Goal: Information Seeking & Learning: Understand process/instructions

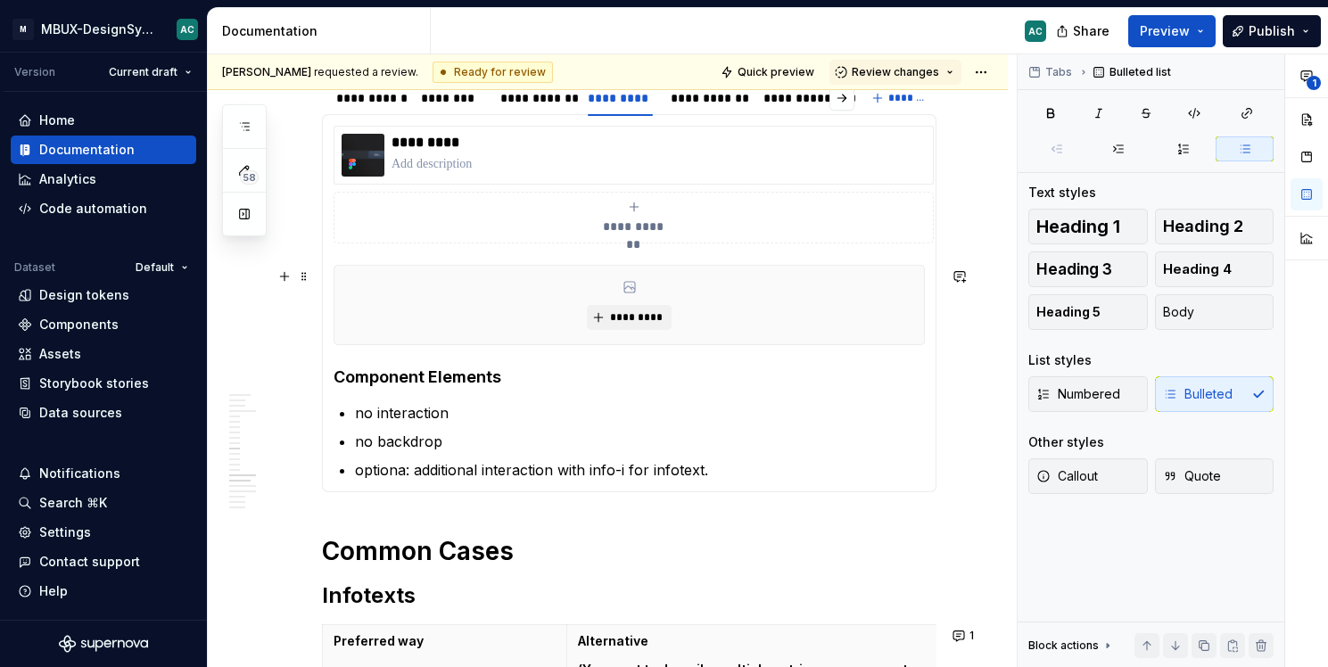
scroll to position [2059, 0]
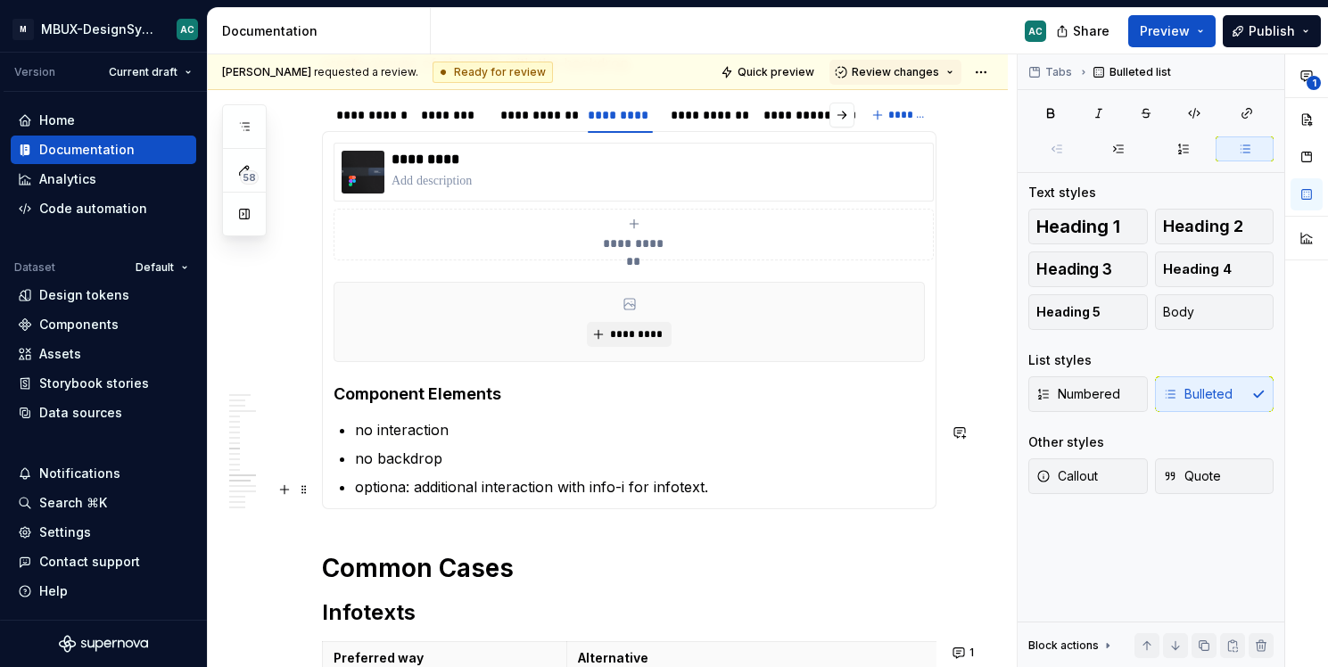
click at [387, 498] on p "optiona: additional interaction with info-i for infotext." at bounding box center [640, 486] width 570 height 21
click at [405, 492] on p "optiona: additional interaction with info-i for infotext." at bounding box center [640, 486] width 570 height 21
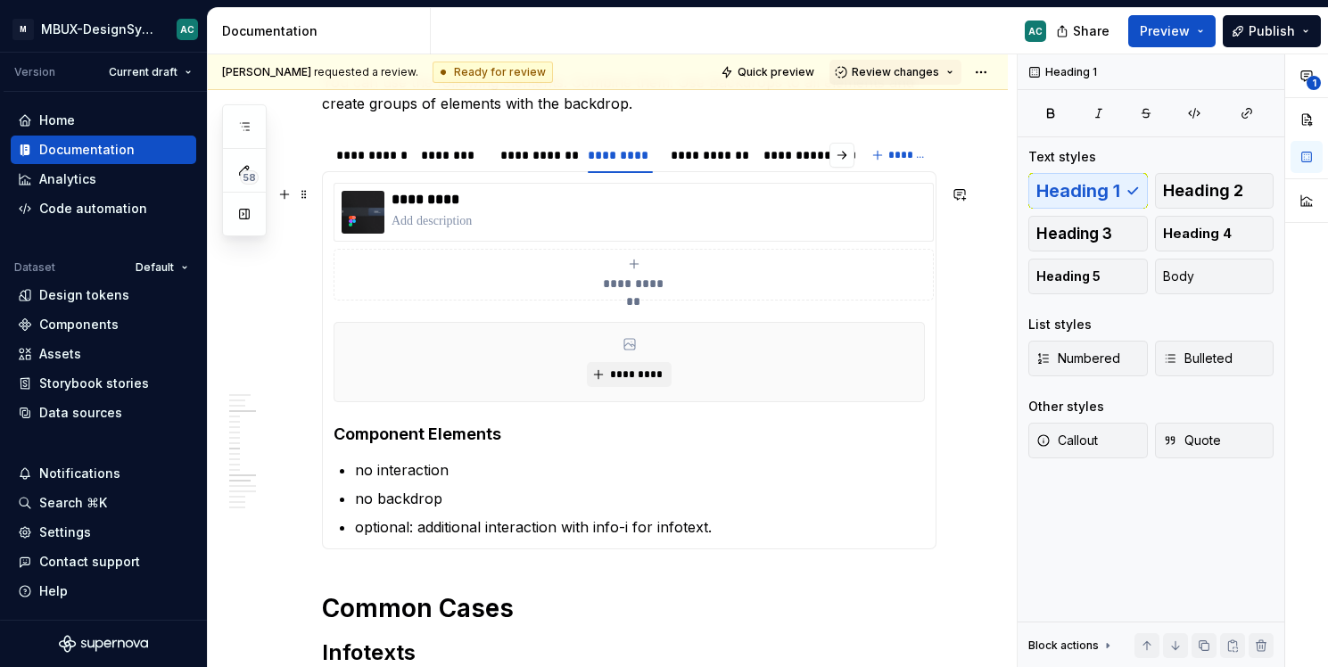
scroll to position [2020, 0]
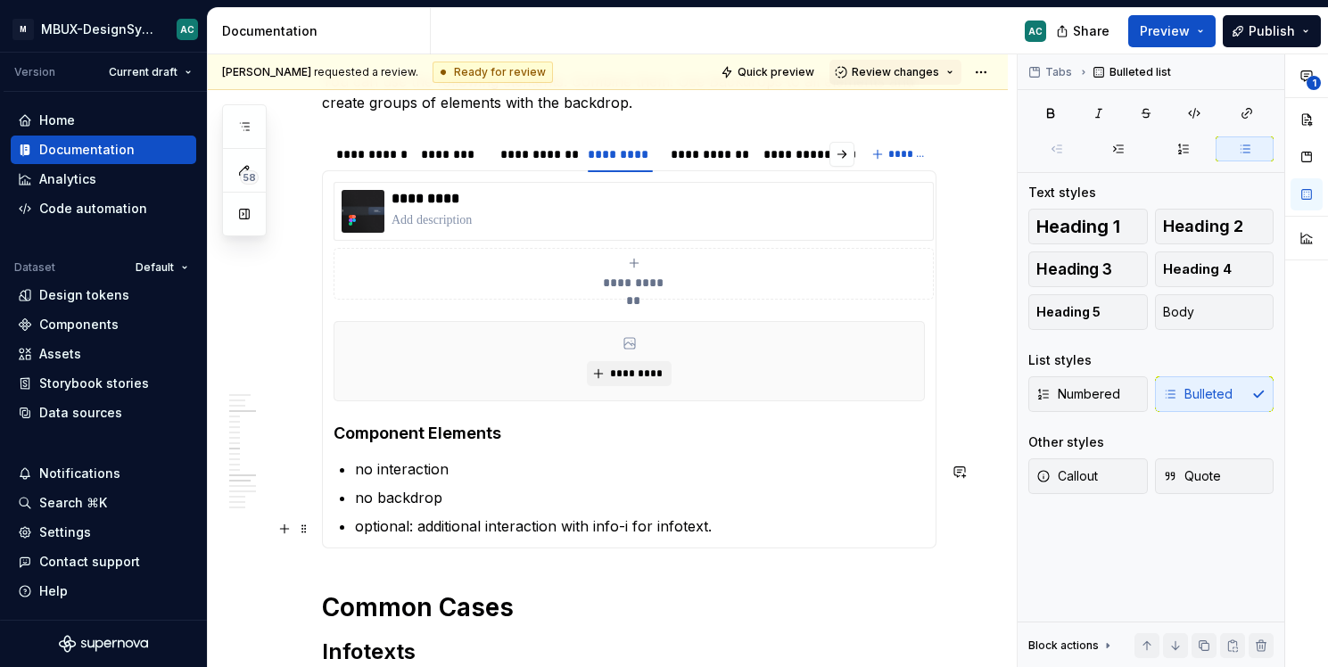
click at [745, 532] on p "optional: additional interaction with info-i for infotext." at bounding box center [640, 525] width 570 height 21
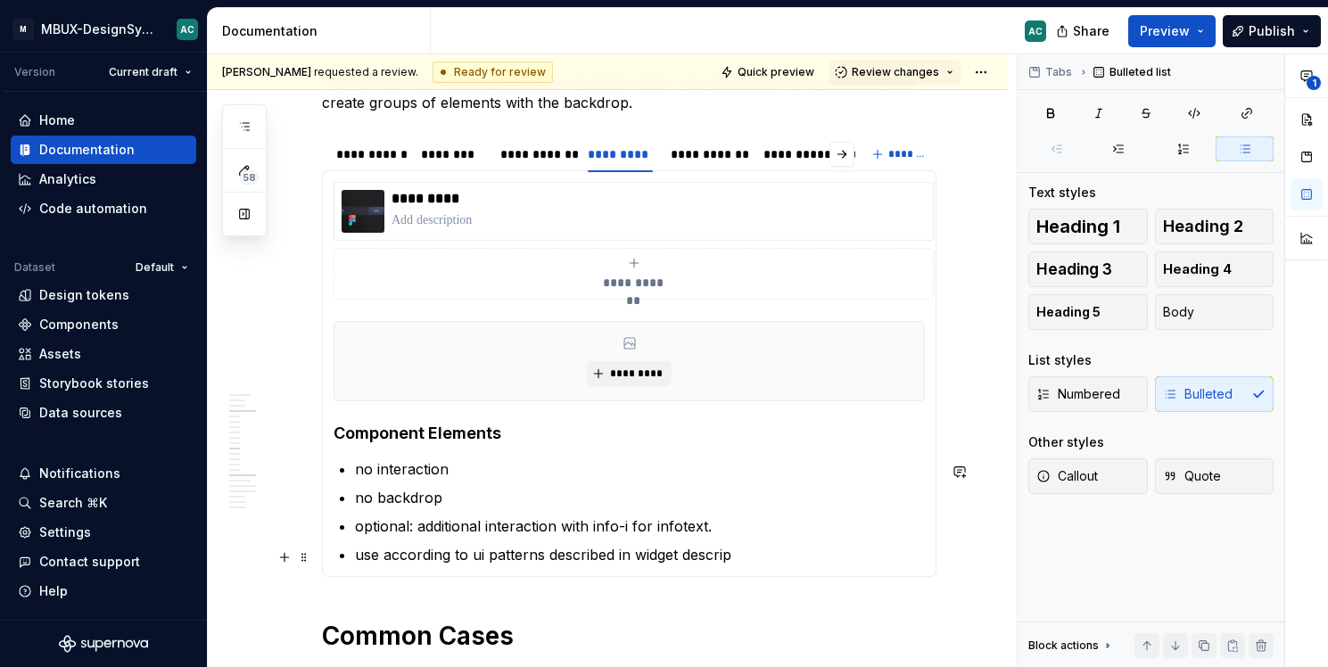
click at [671, 558] on p "use according to ui patterns described in widget descrip" at bounding box center [640, 554] width 570 height 21
click at [861, 550] on p "use according to ui patterns described in global component description descrip" at bounding box center [640, 554] width 570 height 21
click at [389, 546] on ul "no interaction no backdrop optional: additional interaction with info-i for inf…" at bounding box center [640, 511] width 570 height 107
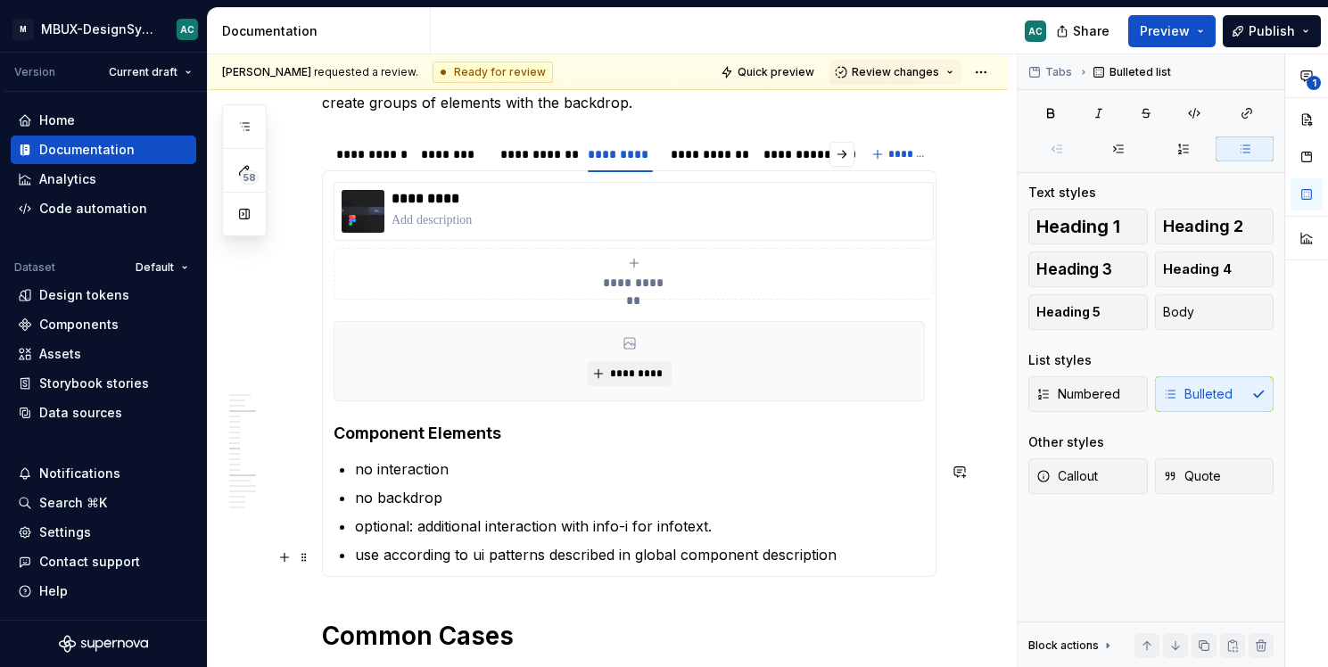
click at [380, 560] on p "use according to ui patterns described in global component description" at bounding box center [640, 554] width 570 height 21
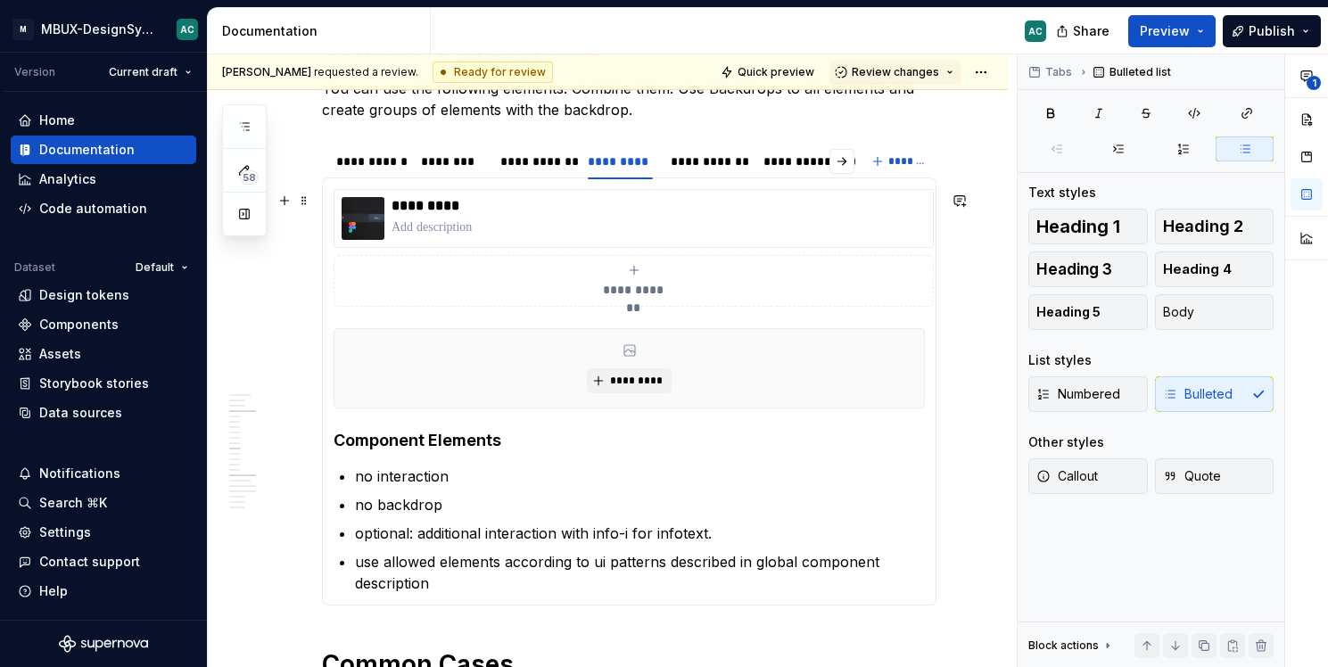
scroll to position [2015, 0]
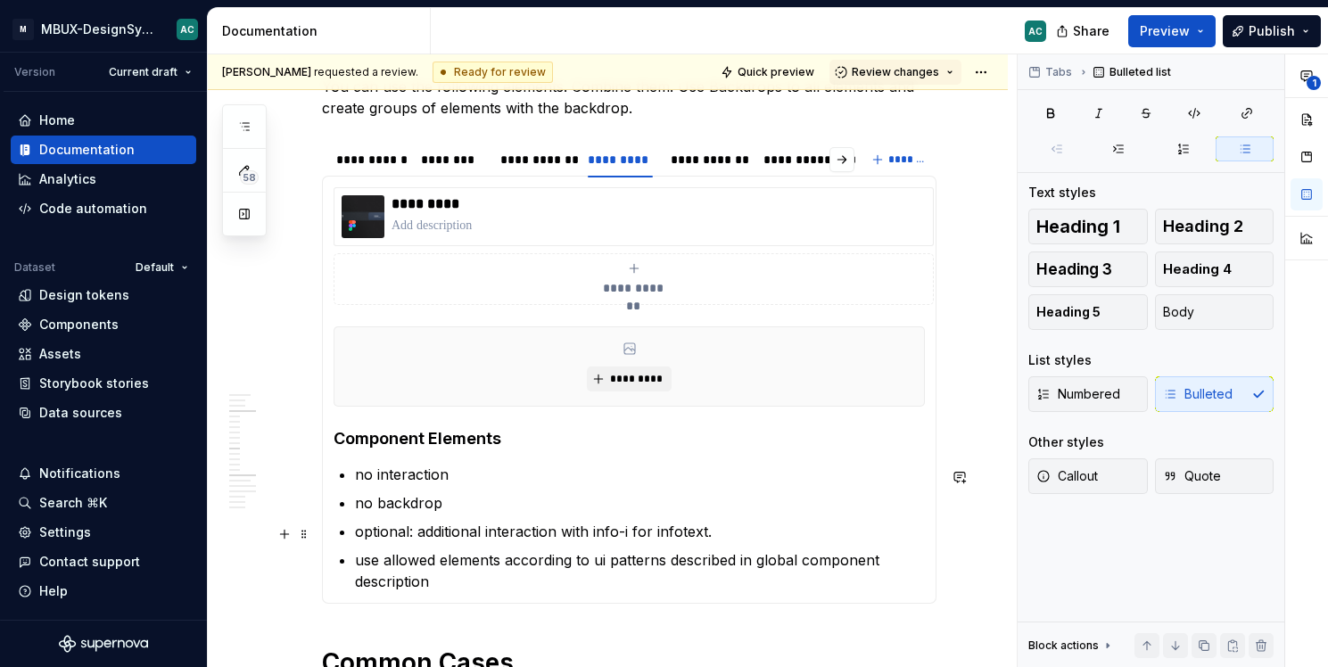
click at [691, 536] on p "optional: additional interaction with info-i for infotext." at bounding box center [640, 531] width 570 height 21
click at [676, 535] on p "optional: additional interaction with info-i for infotext." at bounding box center [640, 531] width 570 height 21
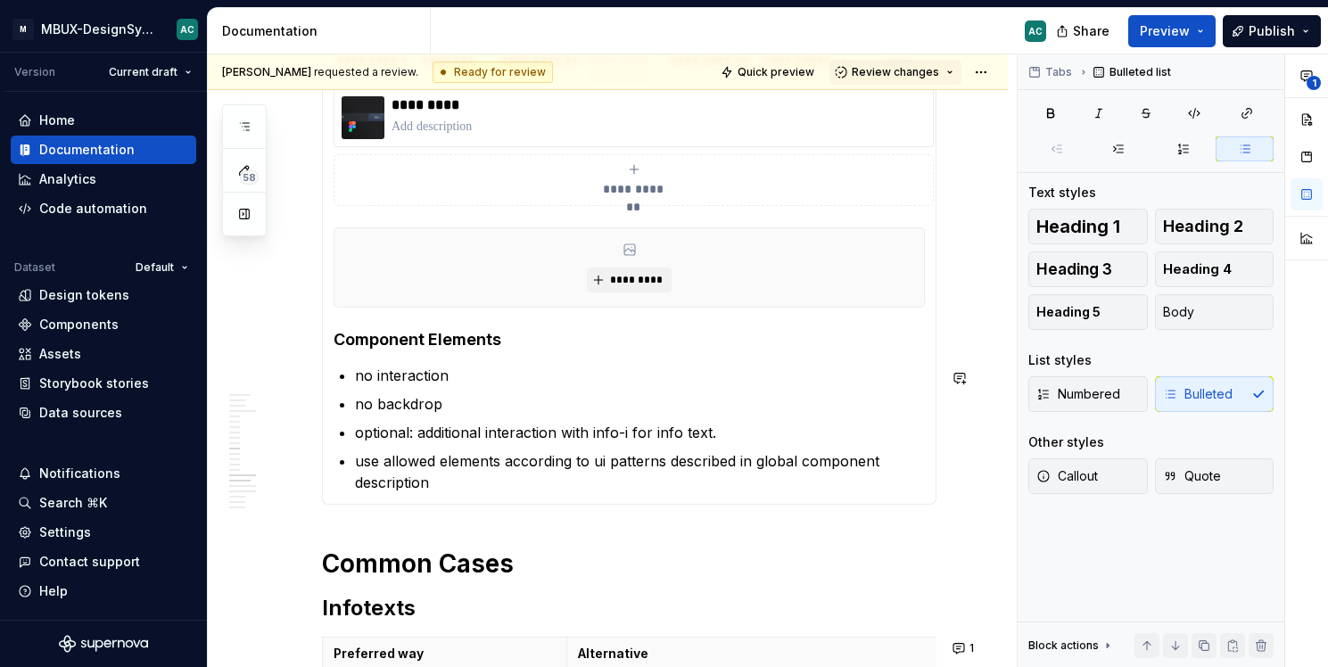
scroll to position [2110, 0]
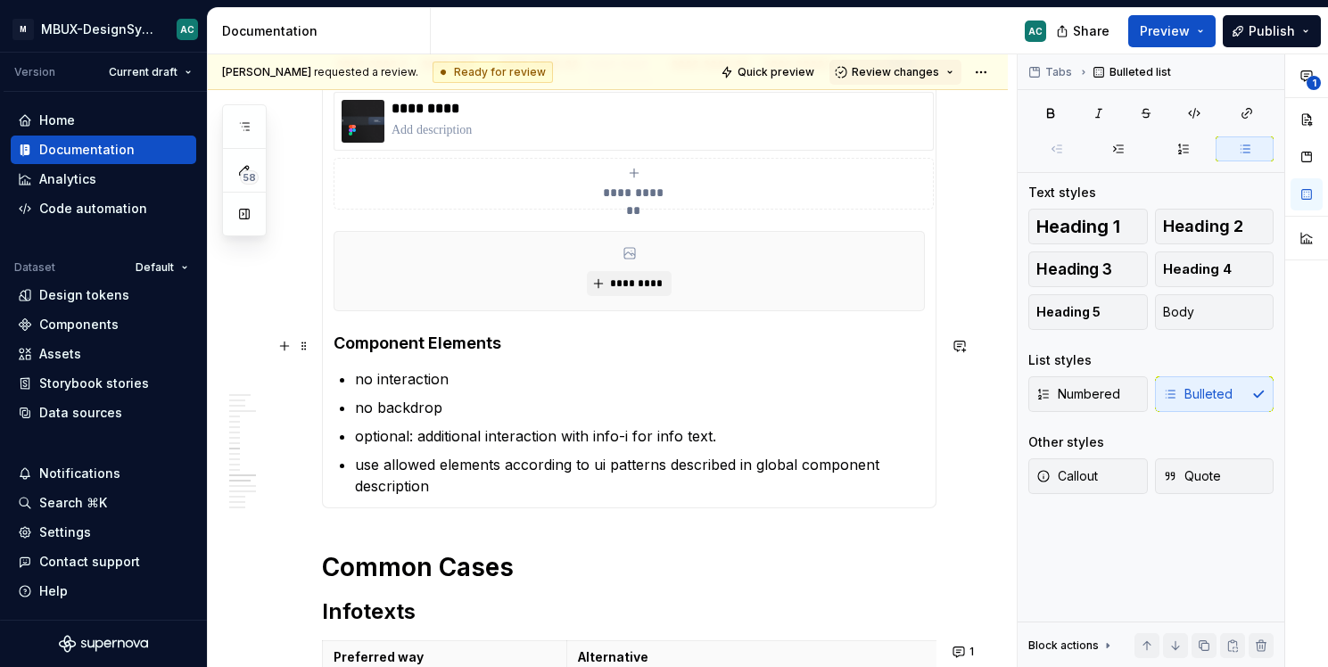
click at [522, 347] on h4 "Component Elements" at bounding box center [629, 343] width 591 height 21
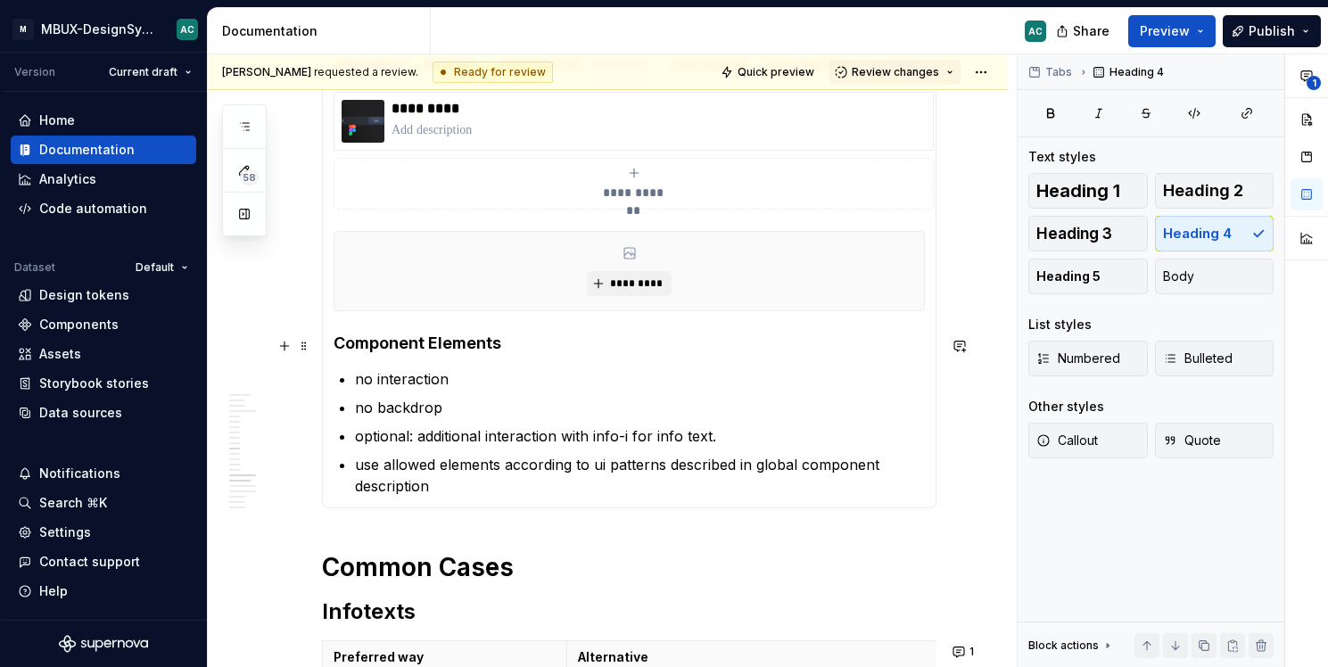
click at [359, 346] on h4 "Component Elements" at bounding box center [629, 343] width 591 height 21
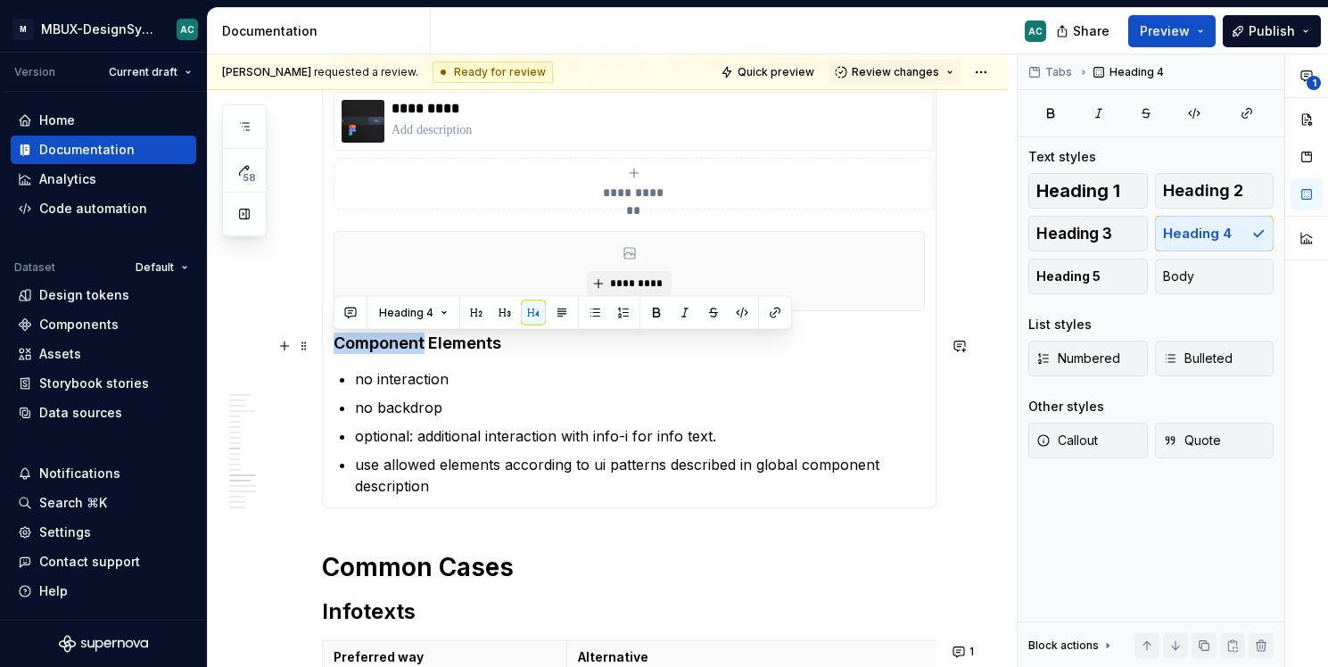
click at [359, 346] on h4 "Component Elements" at bounding box center [629, 343] width 591 height 21
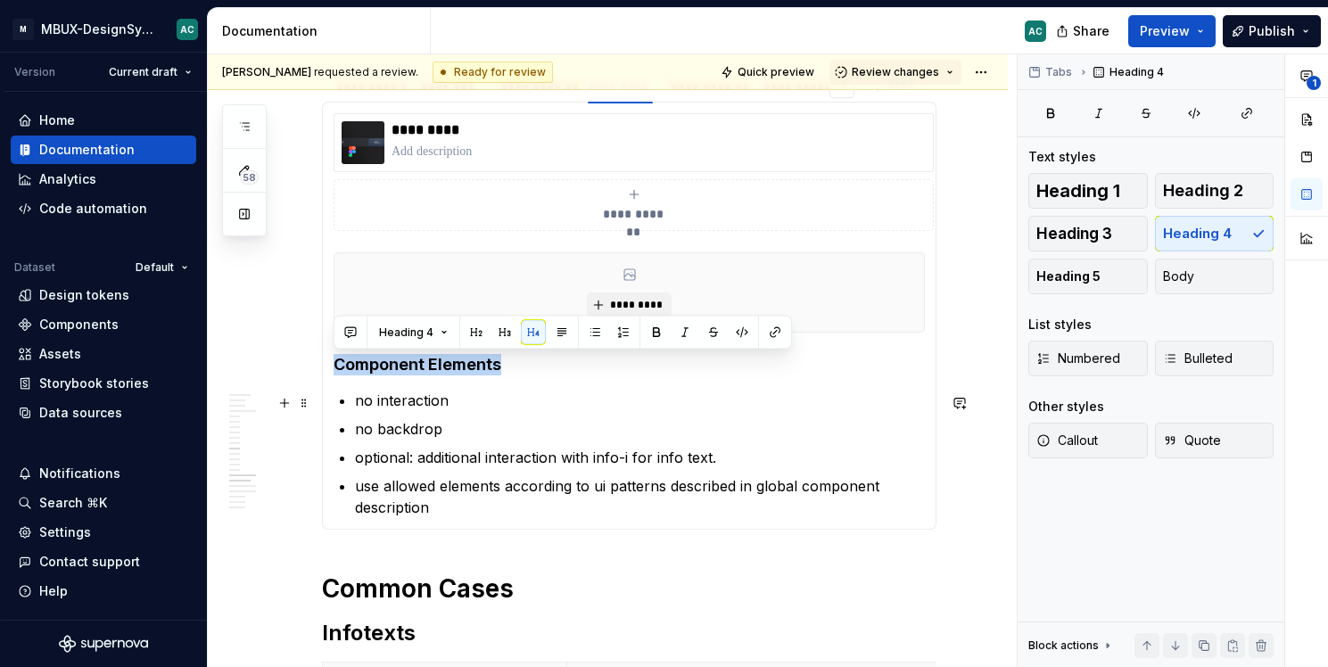
scroll to position [2090, 0]
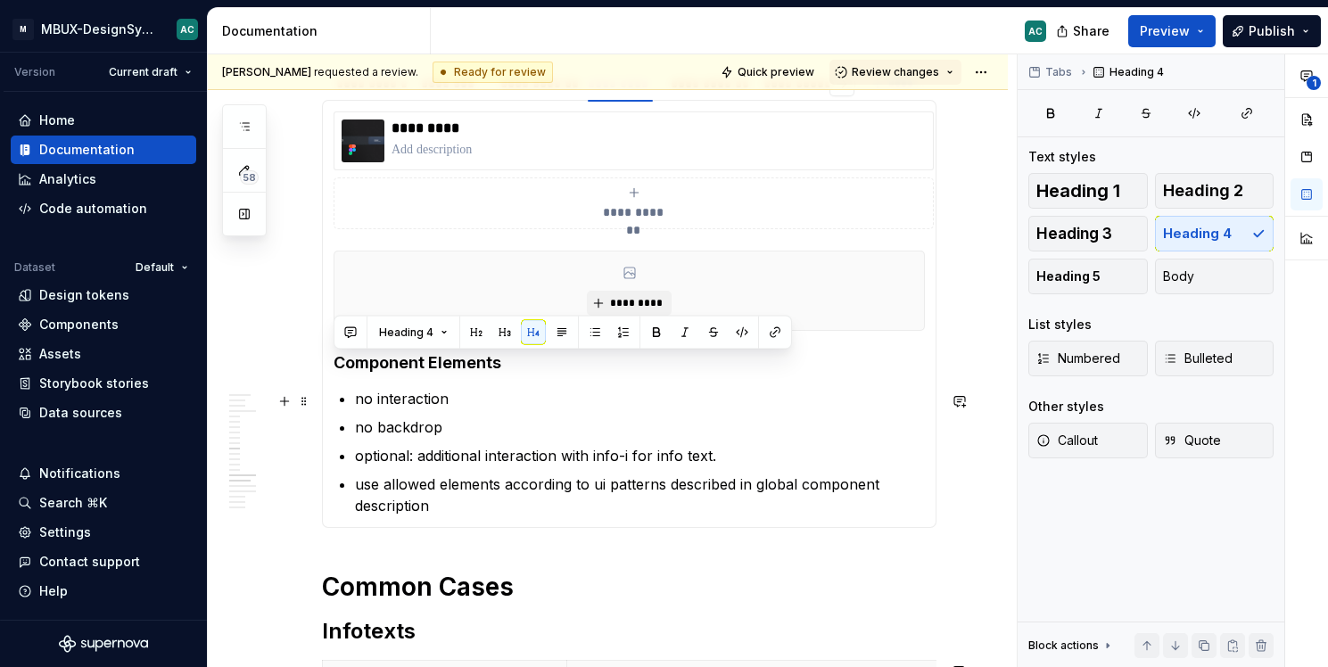
click at [388, 409] on p "no interaction" at bounding box center [640, 398] width 570 height 21
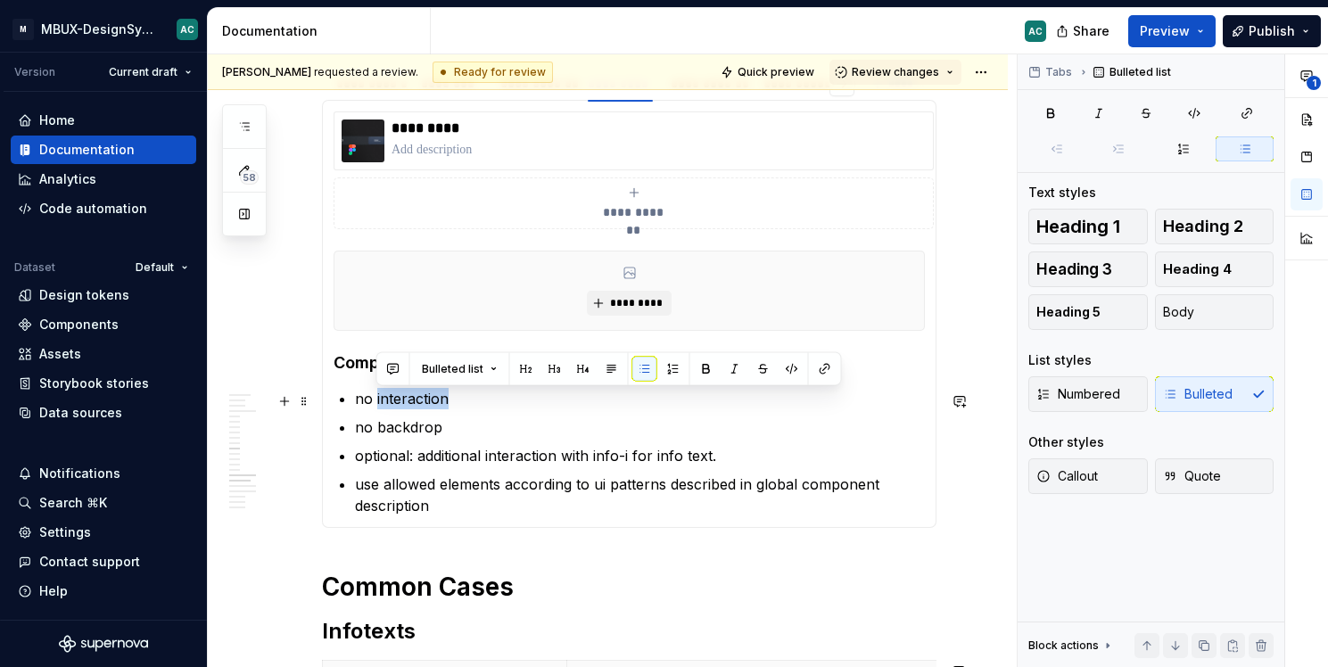
click at [388, 409] on p "no interaction" at bounding box center [640, 398] width 570 height 21
click at [465, 407] on p "no interaction" at bounding box center [640, 398] width 570 height 21
drag, startPoint x: 481, startPoint y: 405, endPoint x: 334, endPoint y: 406, distance: 147.2
click at [334, 407] on section-item-column "**********" at bounding box center [629, 313] width 591 height 405
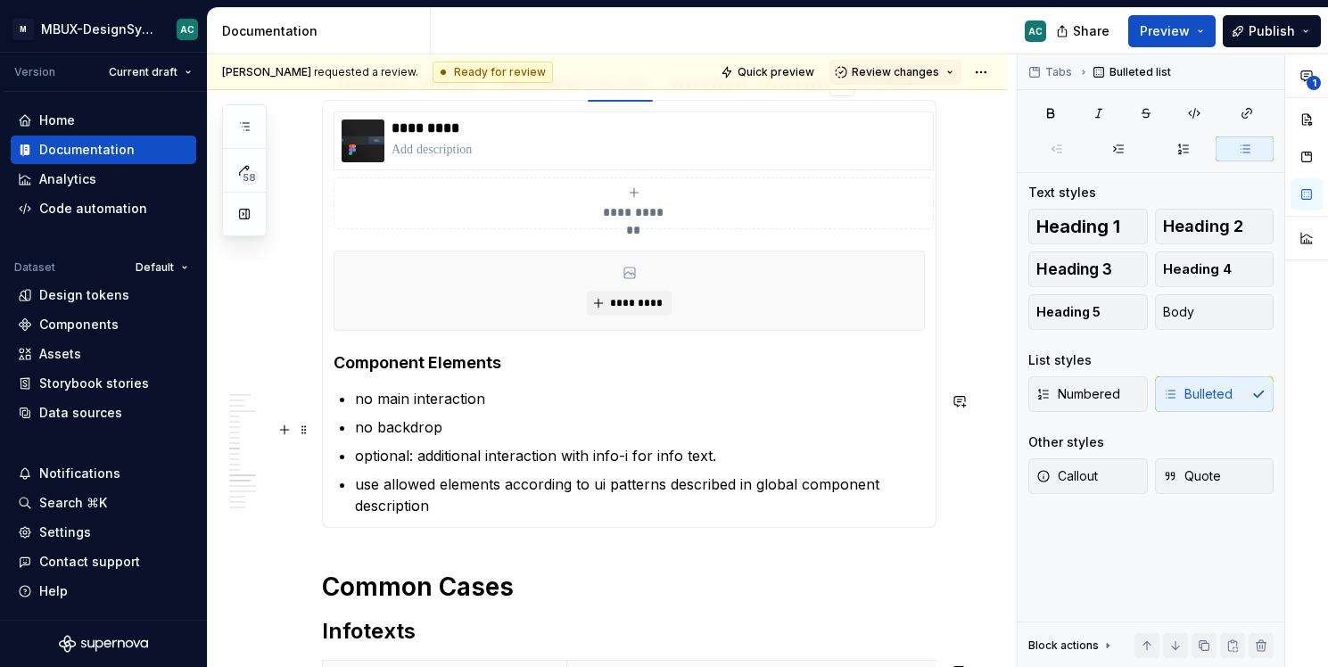
click at [485, 421] on p "no backdrop" at bounding box center [640, 426] width 570 height 21
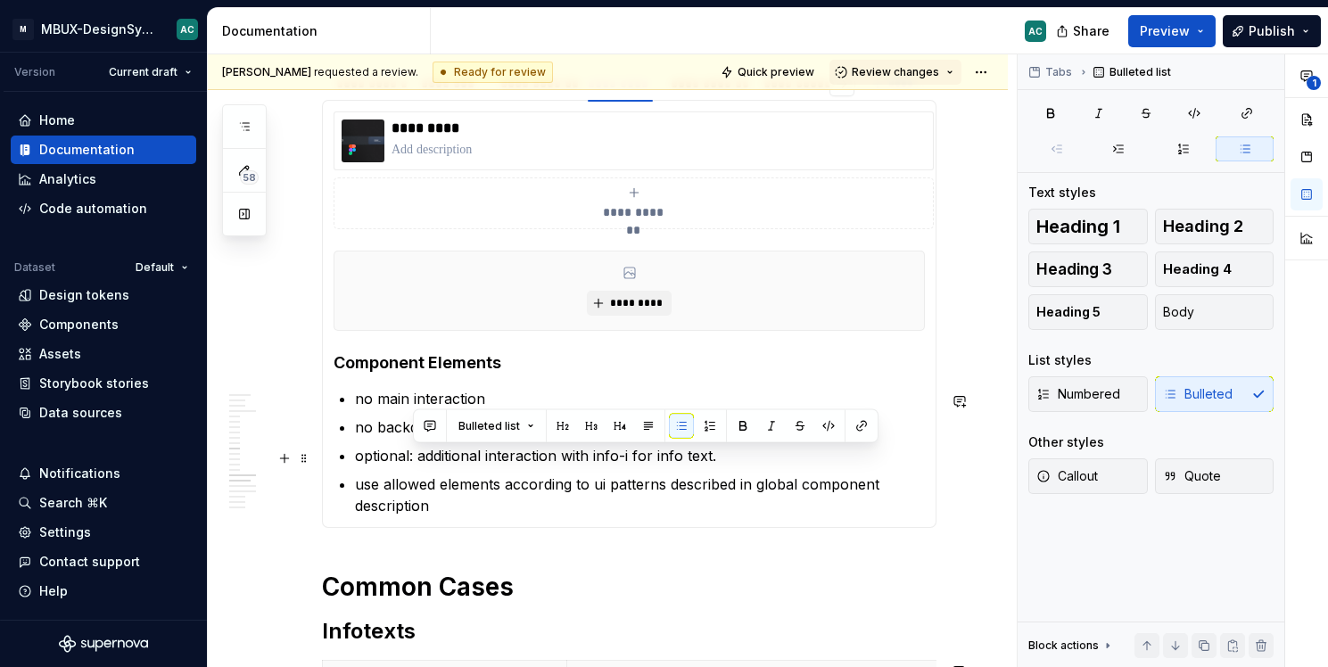
drag, startPoint x: 412, startPoint y: 462, endPoint x: 739, endPoint y: 460, distance: 327.3
click at [739, 460] on p "optional: additional interaction with info-i for info text." at bounding box center [640, 455] width 570 height 21
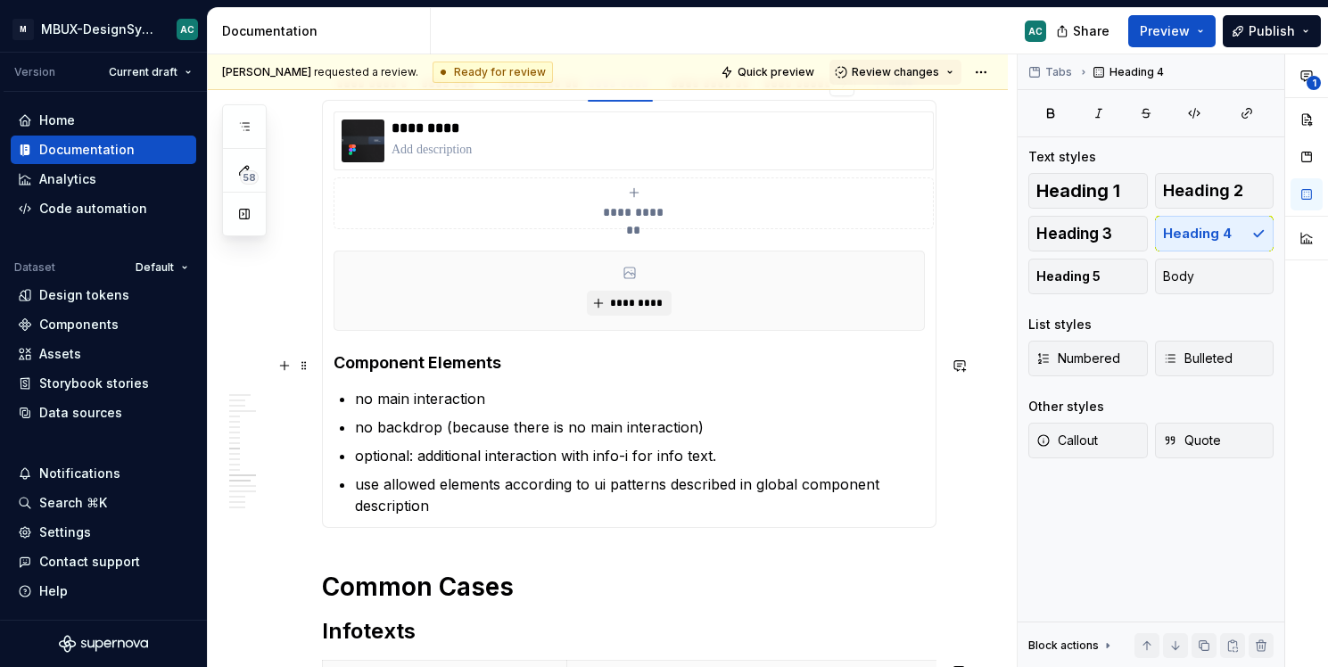
click at [416, 374] on h4 "Component Elements" at bounding box center [629, 362] width 591 height 21
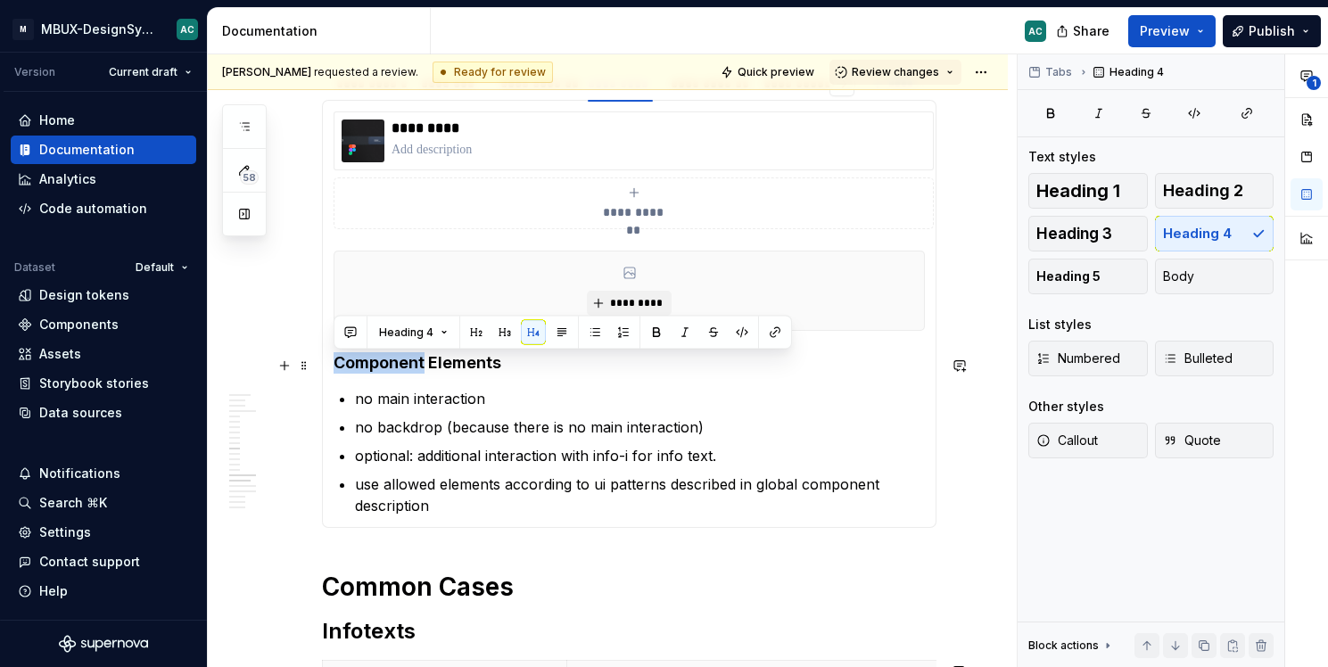
click at [416, 374] on h4 "Component Elements" at bounding box center [629, 362] width 591 height 21
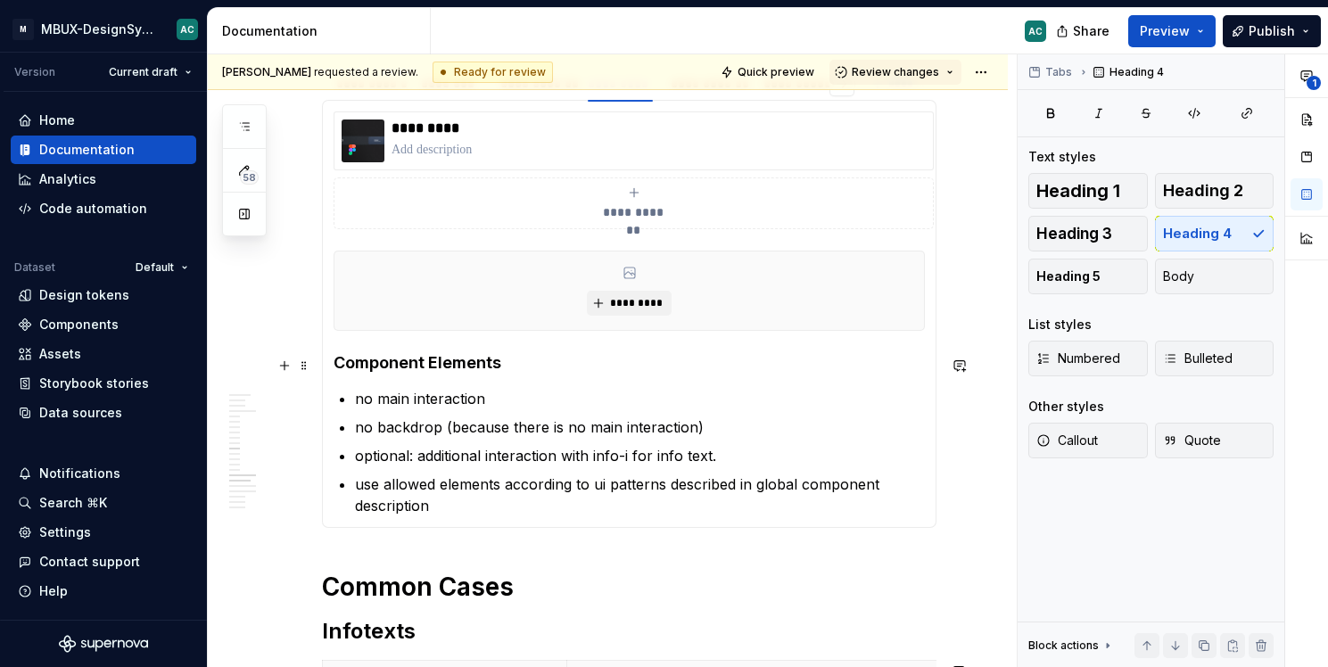
click at [461, 365] on h4 "Component Elements" at bounding box center [629, 362] width 591 height 21
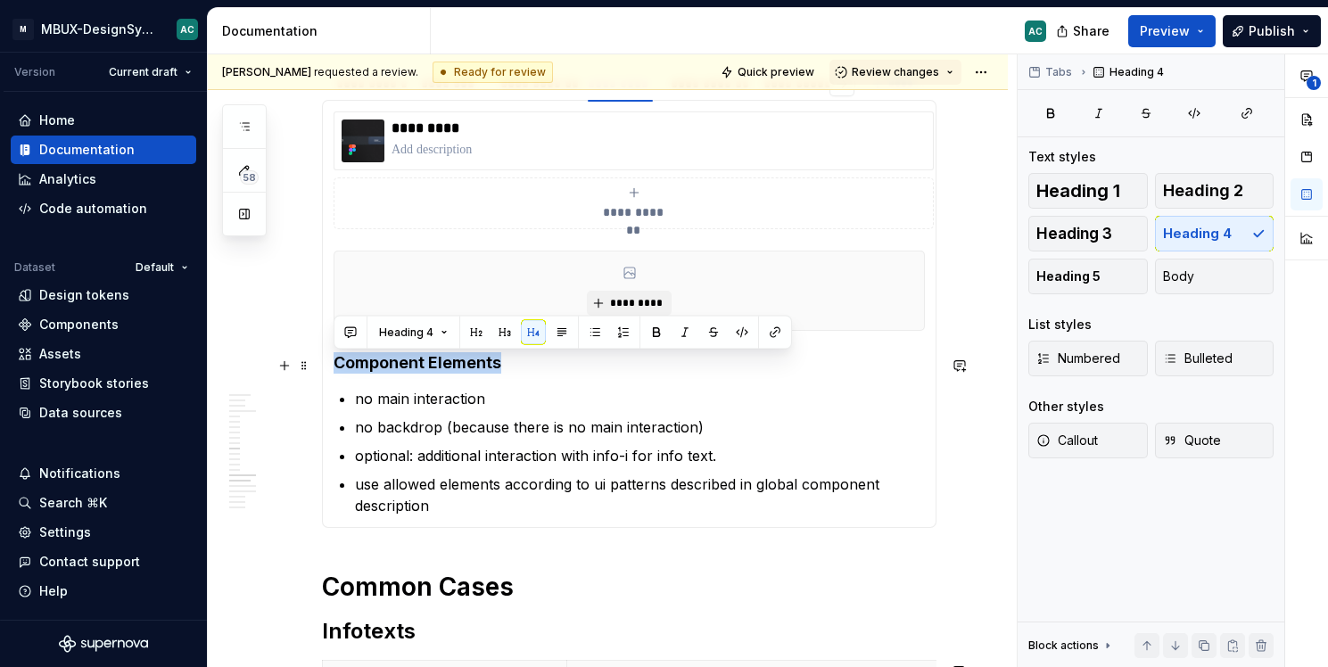
click at [461, 365] on h4 "Component Elements" at bounding box center [629, 362] width 591 height 21
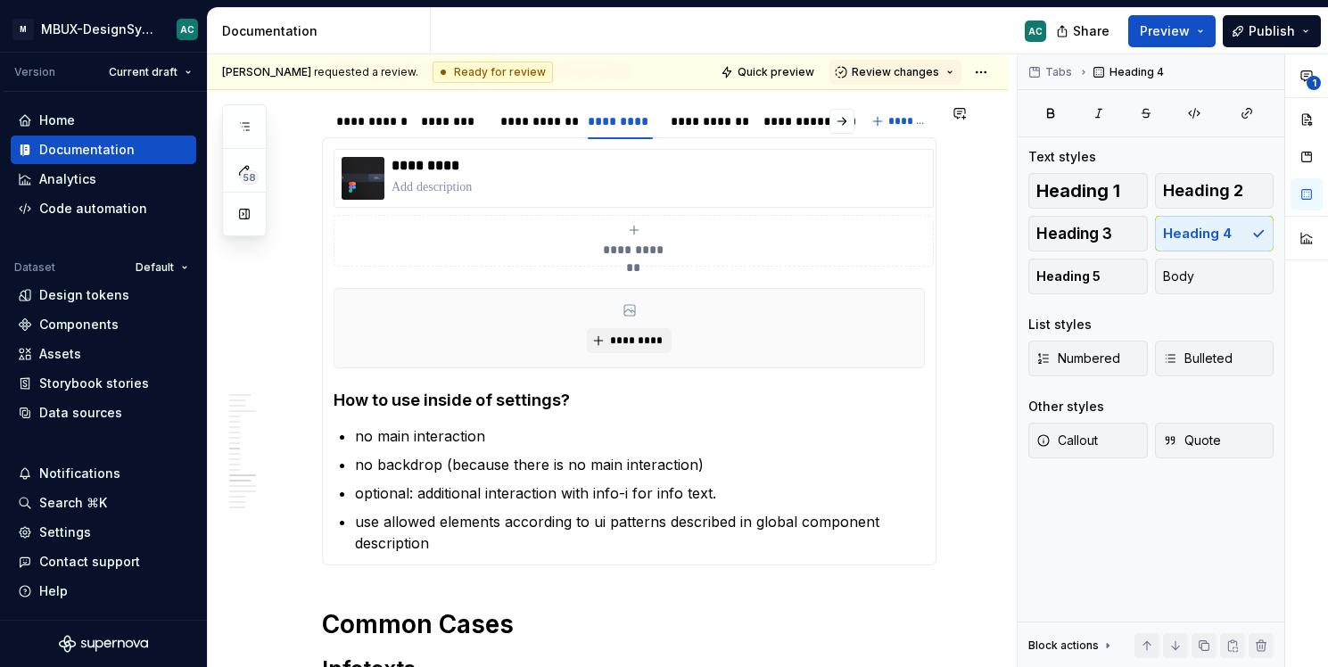
scroll to position [2052, 0]
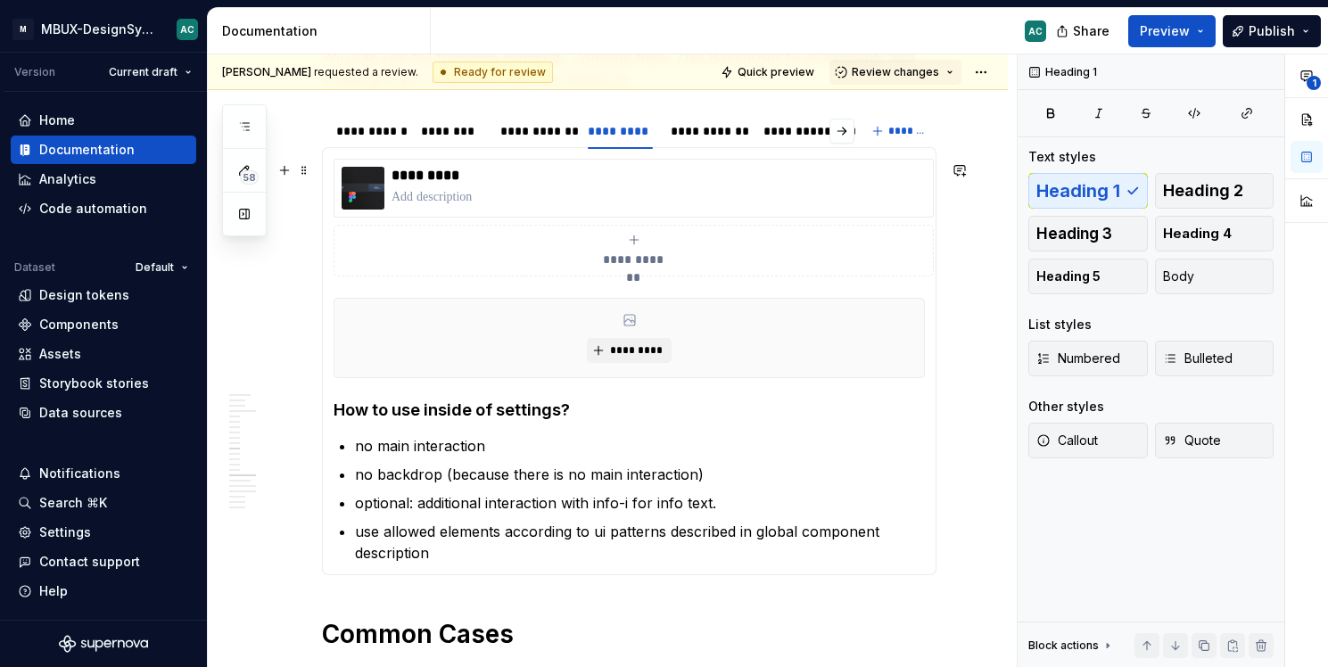
scroll to position [2045, 0]
type textarea "*"
